Goal: Navigation & Orientation: Understand site structure

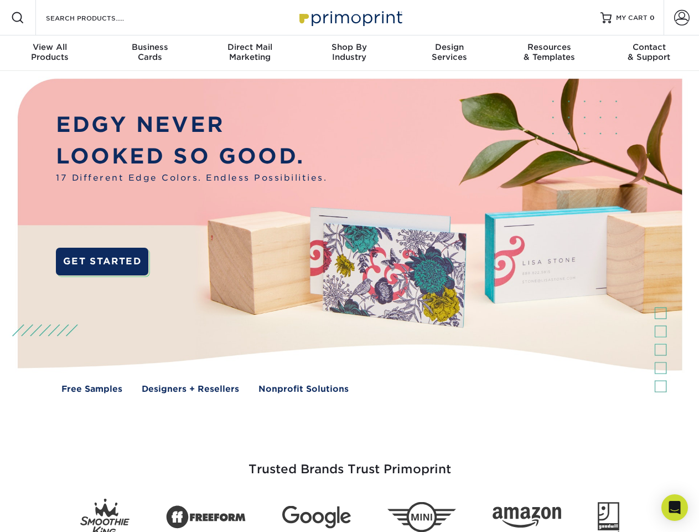
click at [349, 266] on img at bounding box center [349, 244] width 692 height 346
click at [18, 18] on span at bounding box center [17, 17] width 13 height 13
click at [682, 18] on span at bounding box center [682, 18] width 16 height 16
click at [50, 53] on div "View All Products" at bounding box center [50, 52] width 100 height 20
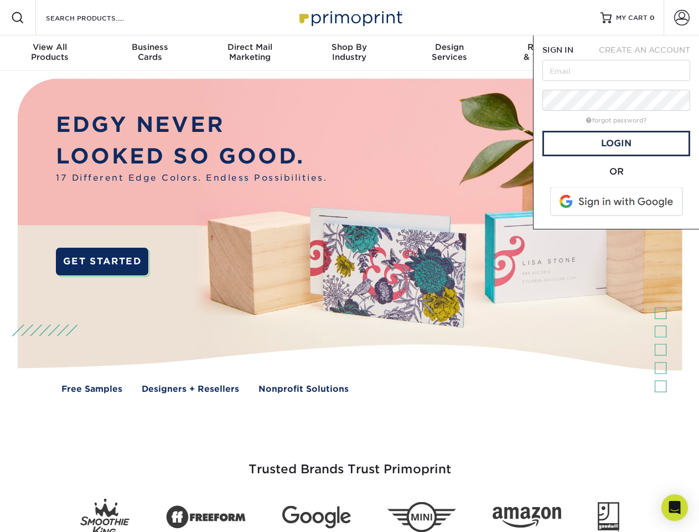
click at [149, 53] on div "Business Cards" at bounding box center [150, 52] width 100 height 20
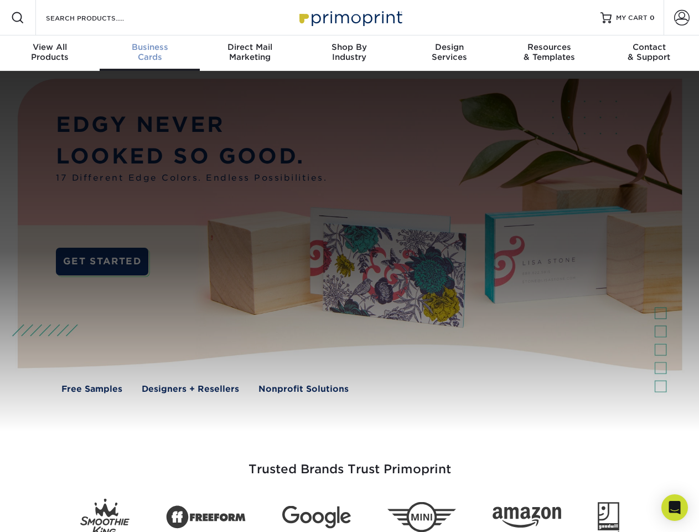
click at [250, 53] on div "Direct Mail Marketing" at bounding box center [250, 52] width 100 height 20
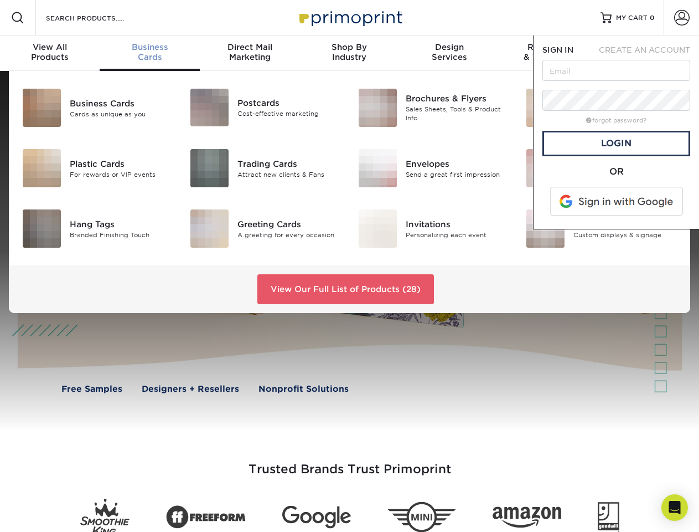
click at [349, 53] on div "Shop By Industry" at bounding box center [350, 52] width 100 height 20
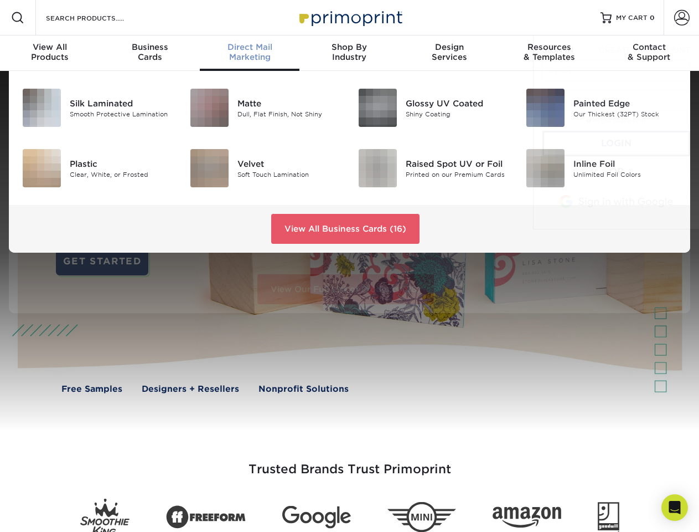
click at [450, 53] on div "Design Services" at bounding box center [450, 52] width 100 height 20
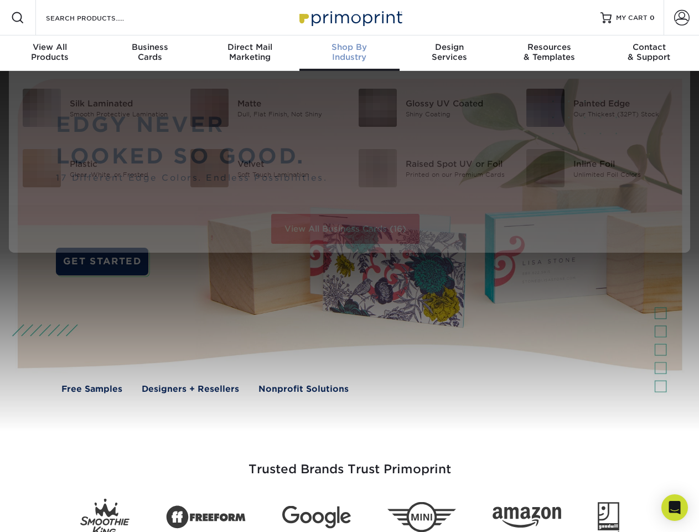
click at [549, 53] on span "SIGN IN" at bounding box center [558, 49] width 31 height 9
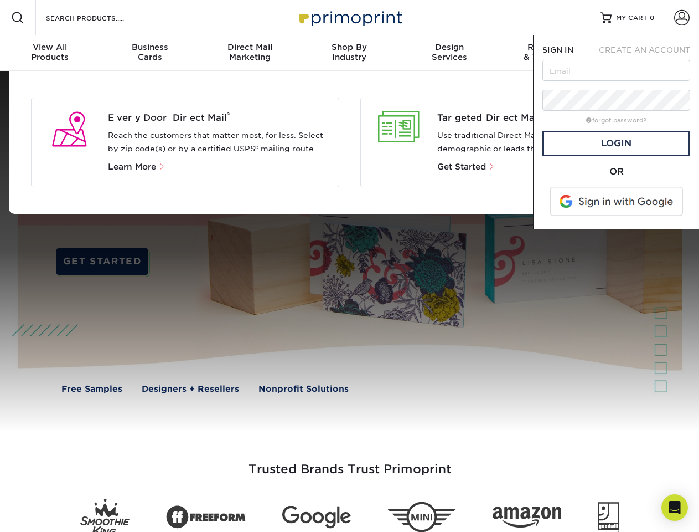
click at [649, 53] on div "Contact & Support" at bounding box center [650, 52] width 100 height 20
